Goal: Task Accomplishment & Management: Manage account settings

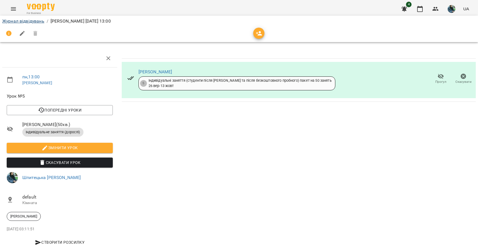
click at [23, 20] on link "Журнал відвідувань" at bounding box center [23, 20] width 42 height 5
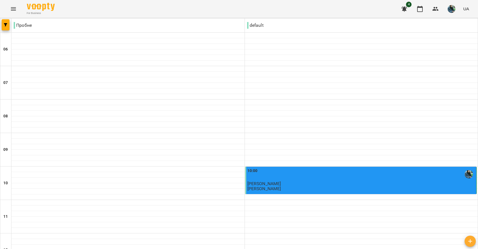
scroll to position [314, 0]
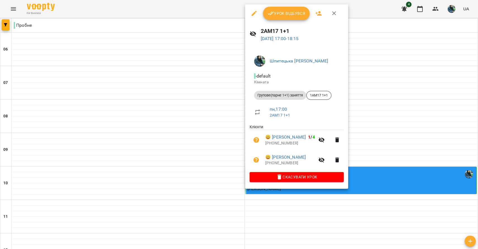
click at [297, 15] on span "Урок відбувся" at bounding box center [287, 13] width 38 height 7
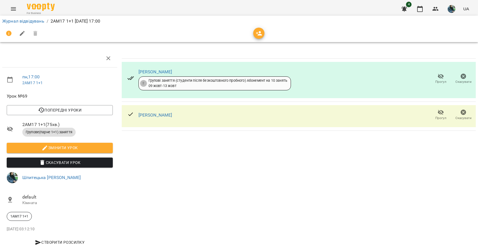
click at [435, 79] on span "Прогул" at bounding box center [441, 78] width 16 height 11
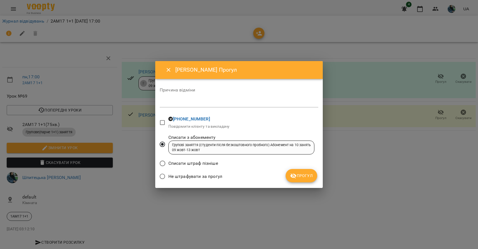
click at [207, 175] on span "Не штрафувати за прогул" at bounding box center [195, 176] width 54 height 7
click at [224, 104] on textarea at bounding box center [239, 103] width 159 height 5
type textarea "*"
type textarea "******"
click at [310, 177] on span "Прогул" at bounding box center [301, 176] width 23 height 7
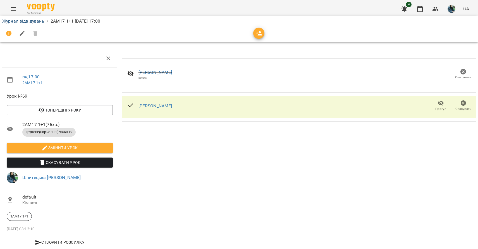
click at [36, 21] on link "Журнал відвідувань" at bounding box center [23, 20] width 42 height 5
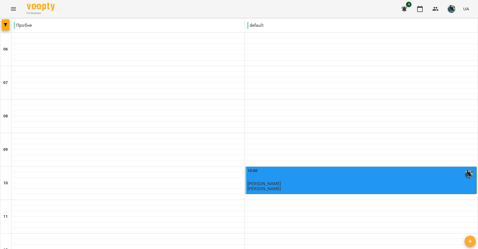
scroll to position [390, 0]
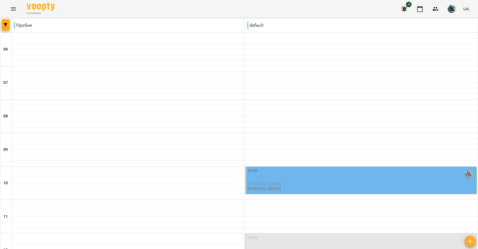
scroll to position [123, 0]
click at [264, 249] on p "0" at bounding box center [361, 251] width 228 height 5
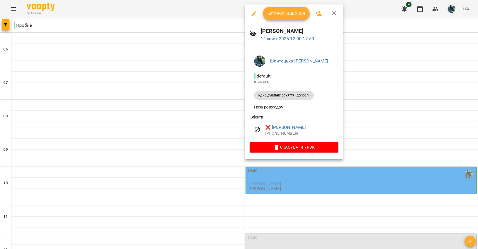
click at [202, 129] on div at bounding box center [239, 124] width 478 height 249
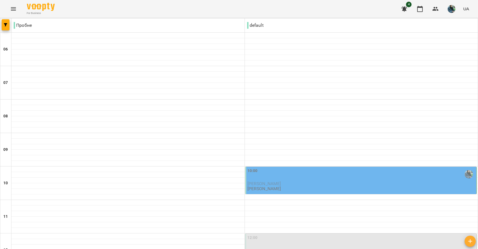
scroll to position [342, 0]
